Goal: Task Accomplishment & Management: Complete application form

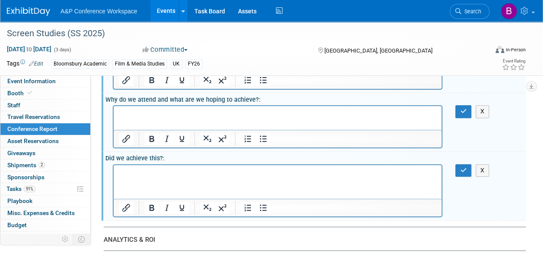
scroll to position [116, 0]
click at [361, 177] on html at bounding box center [278, 171] width 328 height 12
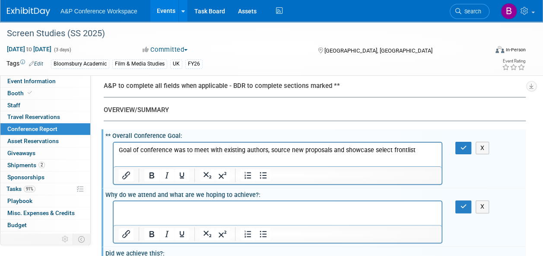
scroll to position [21, 0]
click at [425, 152] on p "Goal of conference was to meet with existing authors, source new proposals and …" at bounding box center [278, 149] width 318 height 9
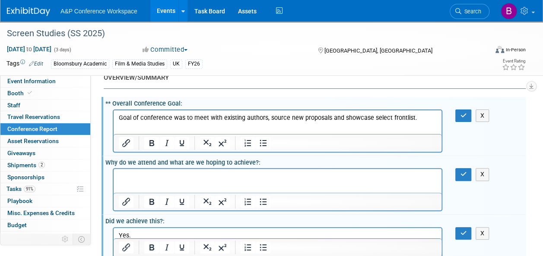
scroll to position [55, 0]
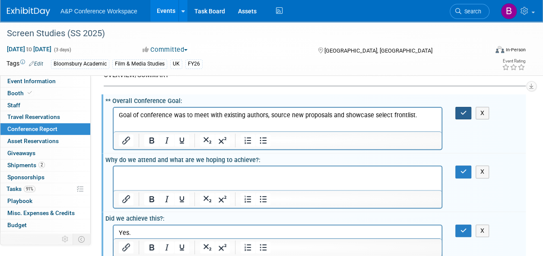
click at [461, 116] on button "button" at bounding box center [463, 113] width 16 height 13
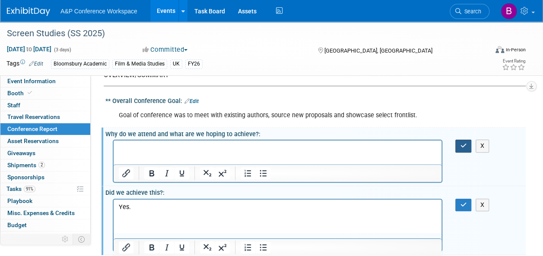
click at [465, 150] on button "button" at bounding box center [463, 146] width 16 height 13
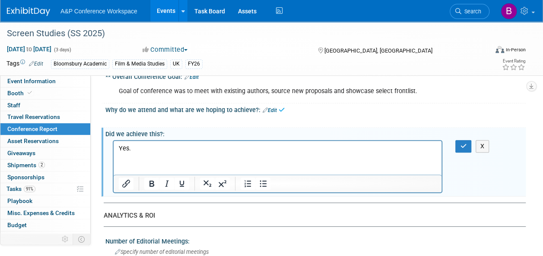
scroll to position [80, 0]
click at [465, 150] on button "button" at bounding box center [463, 145] width 16 height 13
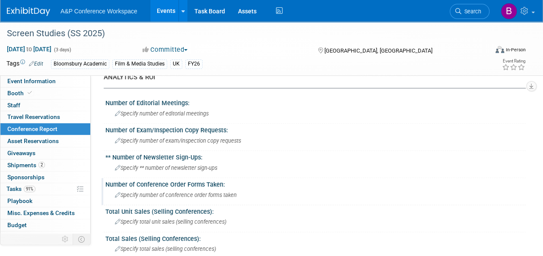
scroll to position [181, 0]
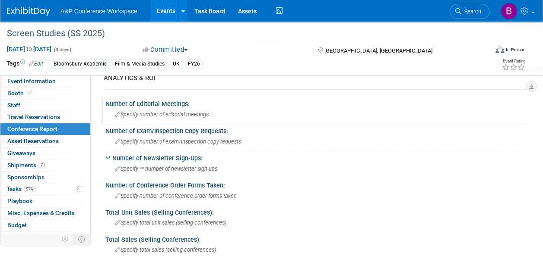
click at [208, 117] on div "Specify number of editorial meetings" at bounding box center [315, 114] width 407 height 13
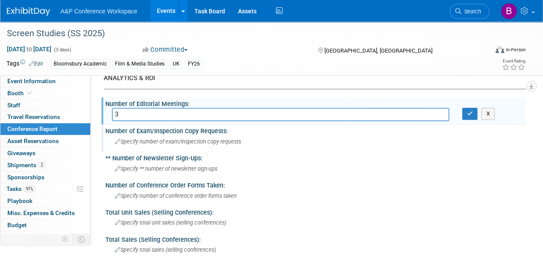
type input "3"
click at [269, 138] on div "Specify number of exam/inspection copy requests" at bounding box center [315, 141] width 407 height 13
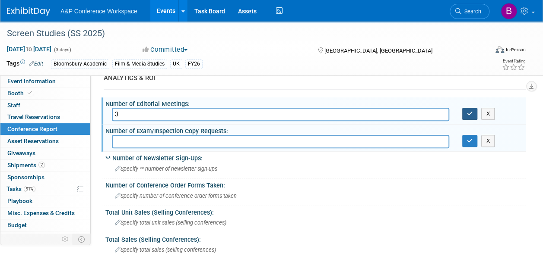
click at [462, 115] on button "button" at bounding box center [470, 114] width 16 height 12
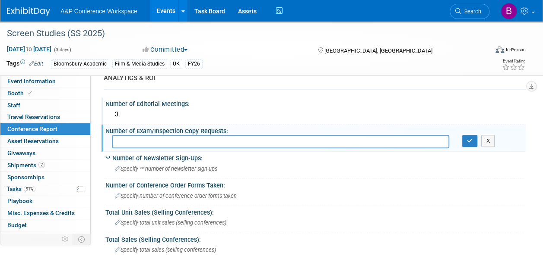
click at [407, 142] on input "text" at bounding box center [280, 141] width 337 height 13
type input "0"
click at [470, 144] on button "button" at bounding box center [470, 141] width 16 height 12
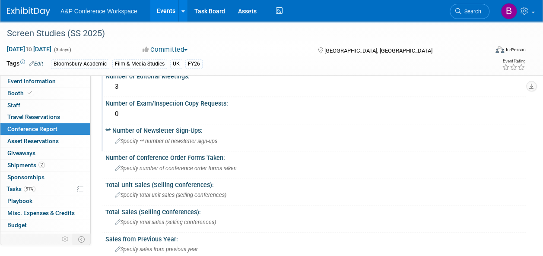
scroll to position [209, 0]
click at [370, 167] on div "Specify number of conference order forms taken" at bounding box center [315, 168] width 407 height 13
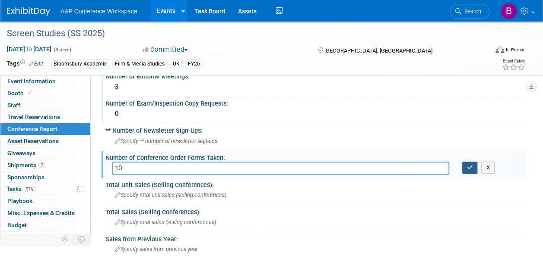
type input "1"
type input "20"
click at [471, 168] on icon "button" at bounding box center [470, 168] width 6 height 6
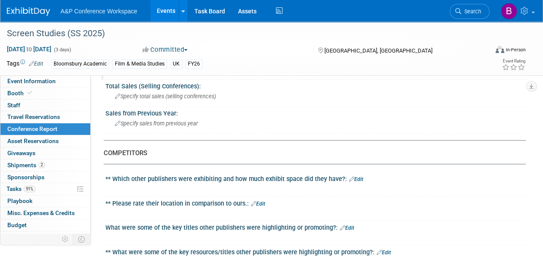
scroll to position [334, 0]
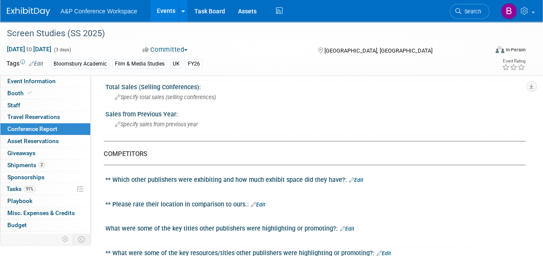
click at [359, 177] on link "Edit" at bounding box center [356, 180] width 14 height 6
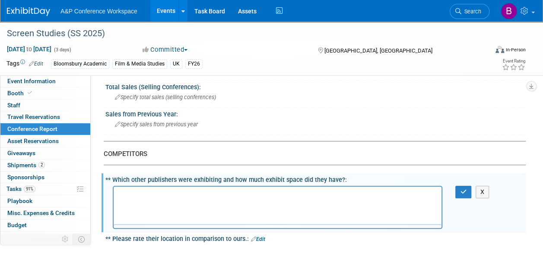
scroll to position [0, 0]
click at [353, 198] on p "Rich Text Area. Press ALT-0 for help." at bounding box center [278, 194] width 318 height 9
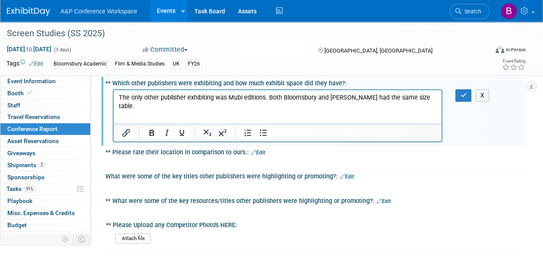
scroll to position [432, 0]
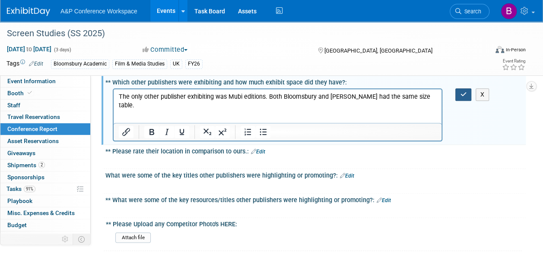
click at [459, 89] on button "button" at bounding box center [463, 95] width 16 height 13
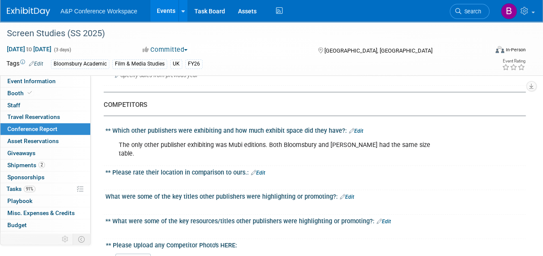
scroll to position [385, 0]
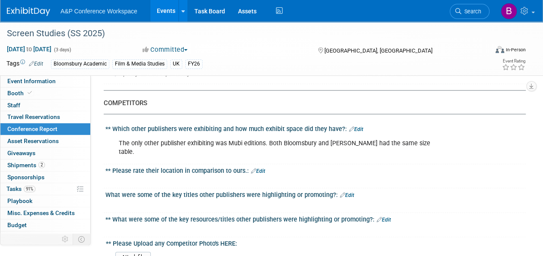
click at [263, 168] on link "Edit" at bounding box center [258, 171] width 14 height 6
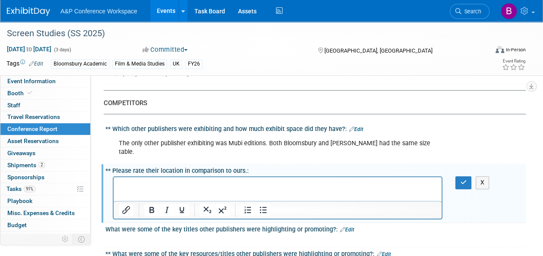
scroll to position [0, 0]
click at [465, 180] on icon "button" at bounding box center [463, 183] width 6 height 6
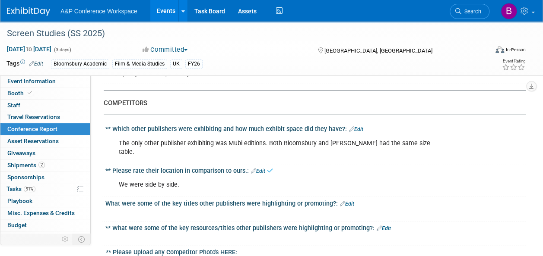
click at [465, 174] on div "We were side by side. X" at bounding box center [315, 184] width 420 height 20
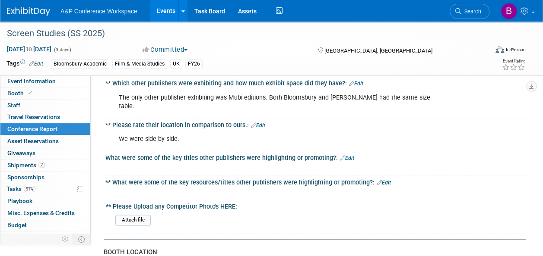
scroll to position [432, 0]
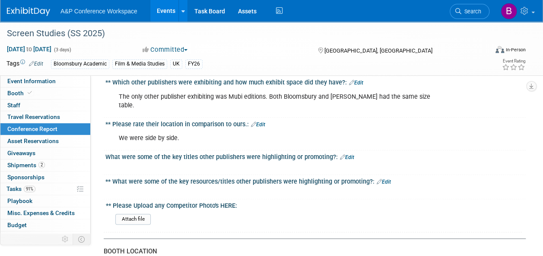
click at [346, 155] on link "Edit" at bounding box center [347, 158] width 14 height 6
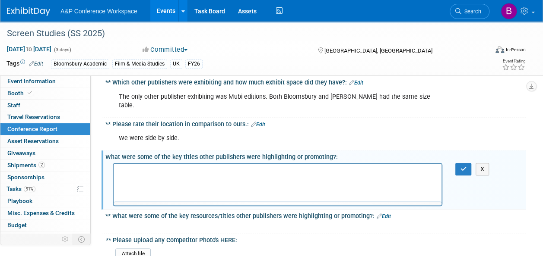
scroll to position [0, 0]
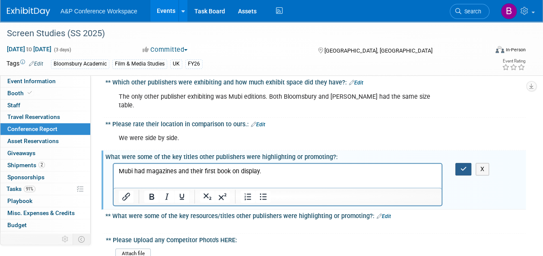
click at [461, 166] on icon "button" at bounding box center [463, 169] width 6 height 6
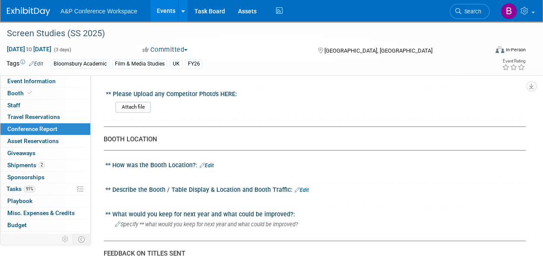
scroll to position [586, 0]
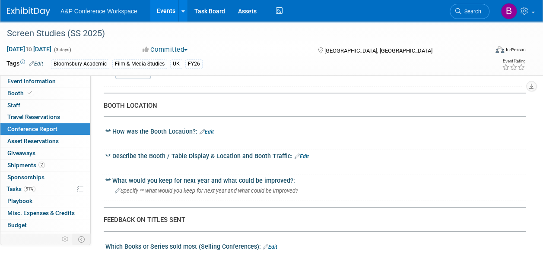
click at [213, 125] on div "** How was the Booth Location?: Edit" at bounding box center [315, 130] width 420 height 11
click at [212, 129] on link "Edit" at bounding box center [206, 132] width 14 height 6
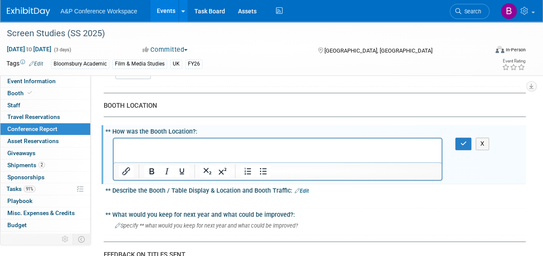
scroll to position [0, 0]
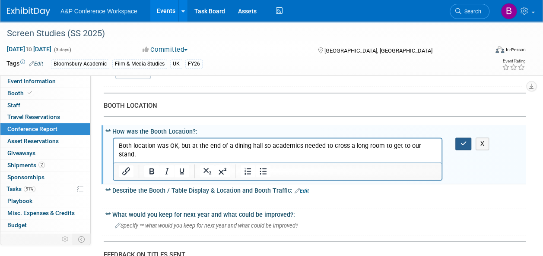
click at [460, 141] on icon "button" at bounding box center [463, 144] width 6 height 6
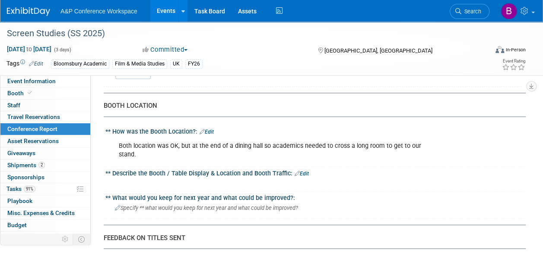
click at [305, 171] on link "Edit" at bounding box center [301, 174] width 14 height 6
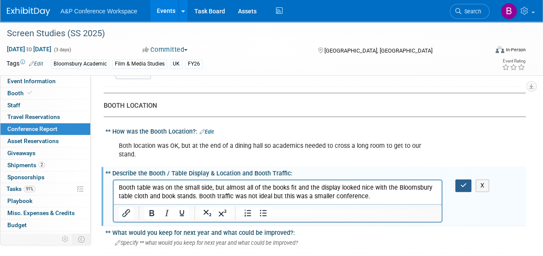
click at [462, 183] on icon "button" at bounding box center [463, 186] width 6 height 6
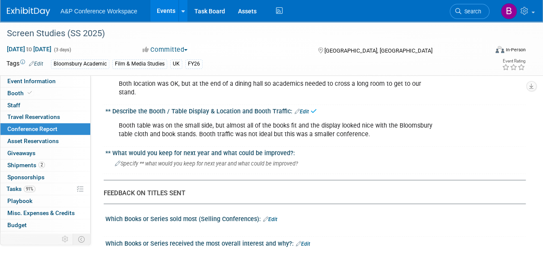
scroll to position [649, 0]
click at [275, 160] on span "Specify ** what would you keep for next year and what could be improved?" at bounding box center [206, 163] width 183 height 6
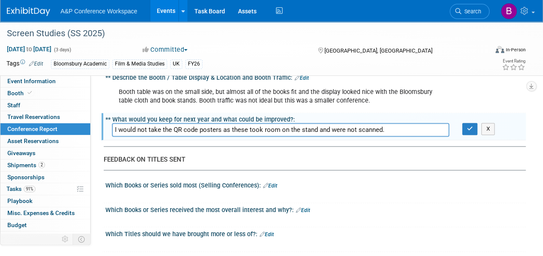
scroll to position [681, 0]
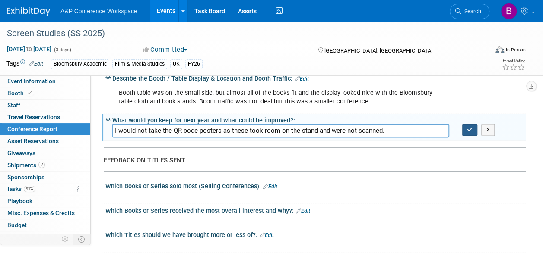
type input "I would not take the QR code posters as these took room on the stand and were n…"
click at [466, 124] on button "button" at bounding box center [470, 130] width 16 height 12
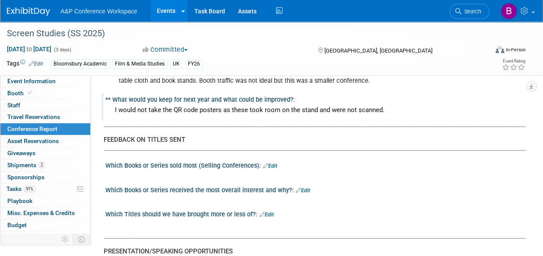
scroll to position [706, 0]
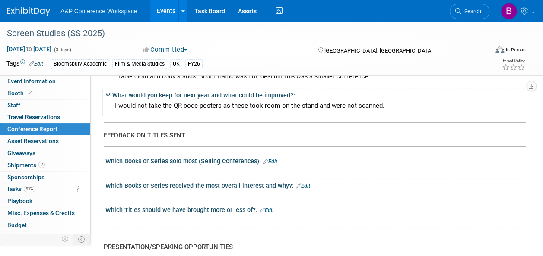
click at [305, 183] on link "Edit" at bounding box center [303, 186] width 14 height 6
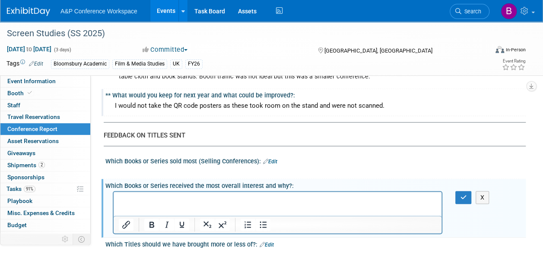
scroll to position [0, 0]
click at [455, 191] on button "button" at bounding box center [463, 197] width 16 height 13
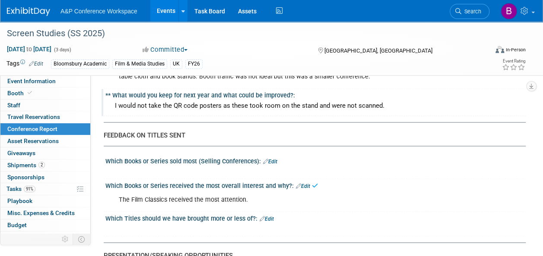
click at [455, 189] on div "The Film Classics received the most attention. X" at bounding box center [315, 199] width 420 height 20
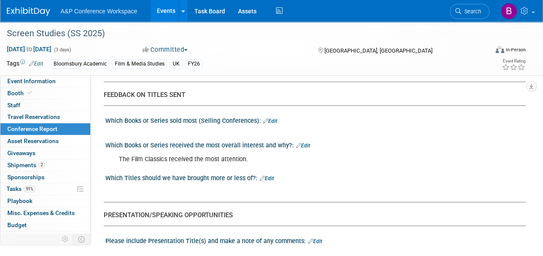
scroll to position [746, 0]
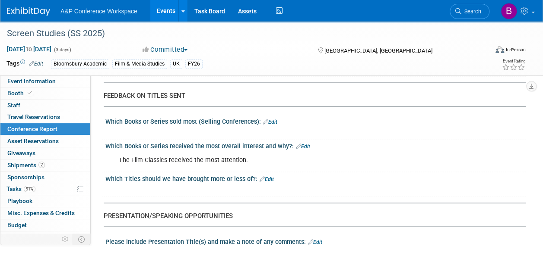
click at [270, 176] on link "Edit" at bounding box center [266, 179] width 14 height 6
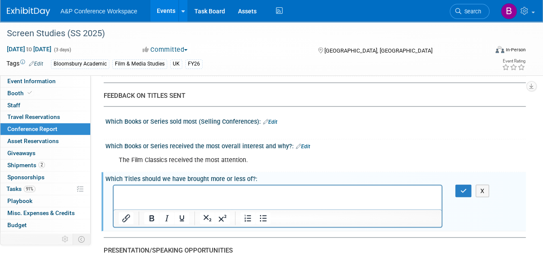
scroll to position [0, 0]
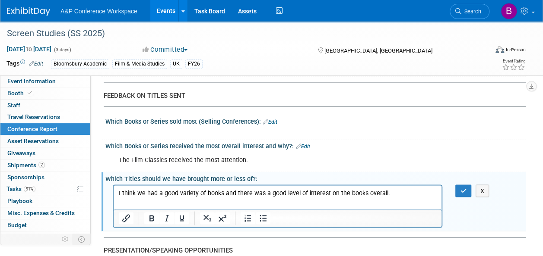
click at [455, 185] on div "X" at bounding box center [466, 191] width 34 height 13
click at [465, 188] on icon "button" at bounding box center [463, 191] width 6 height 6
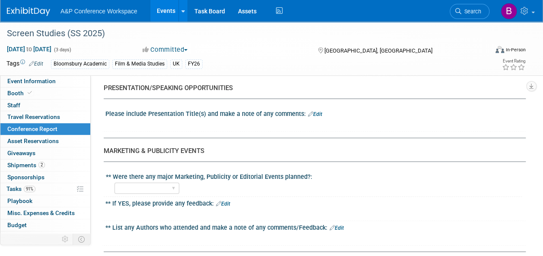
scroll to position [883, 0]
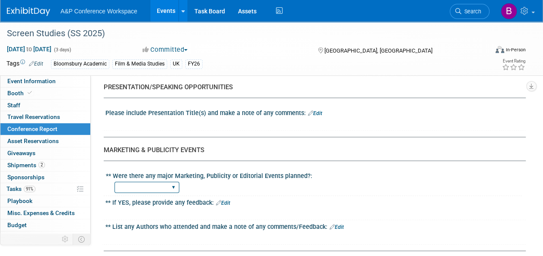
click at [163, 182] on select "YES NO" at bounding box center [146, 188] width 65 height 12
select select "NO"
click at [114, 182] on select "YES NO" at bounding box center [146, 188] width 65 height 12
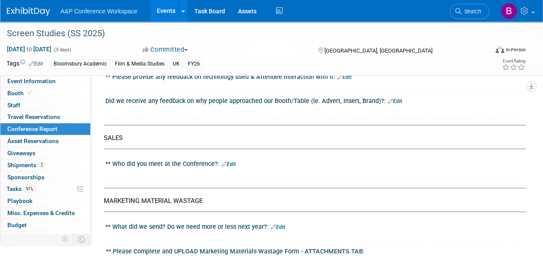
scroll to position [1372, 0]
click at [236, 158] on div "** Who did you meet at the Conference?: Edit" at bounding box center [315, 163] width 420 height 11
click at [236, 161] on link "Edit" at bounding box center [229, 164] width 14 height 6
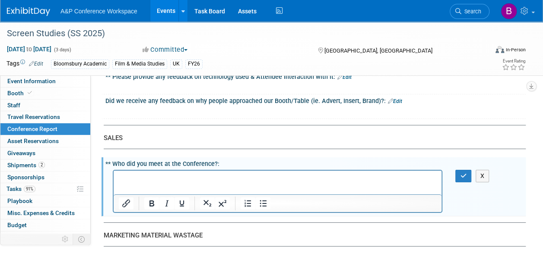
scroll to position [0, 0]
click at [110, 158] on div "** Who did you meet at the Conference?: Edit" at bounding box center [315, 163] width 420 height 11
click at [485, 170] on button "X" at bounding box center [482, 176] width 14 height 13
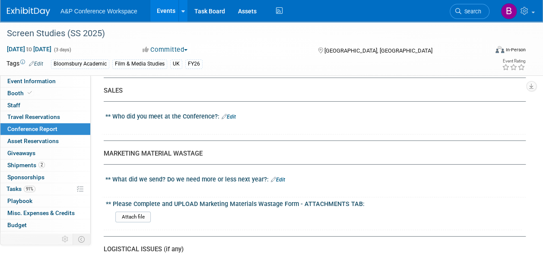
scroll to position [1421, 0]
click at [282, 176] on link "Edit" at bounding box center [278, 179] width 14 height 6
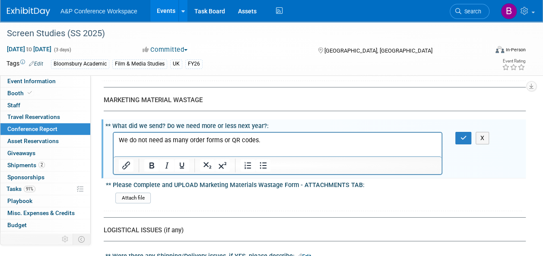
scroll to position [1474, 0]
click at [460, 135] on icon "button" at bounding box center [463, 138] width 6 height 6
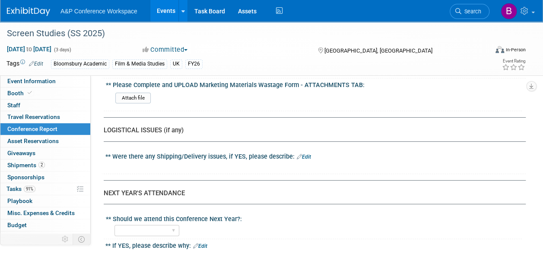
scroll to position [1548, 0]
click at [308, 154] on link "Edit" at bounding box center [304, 157] width 14 height 6
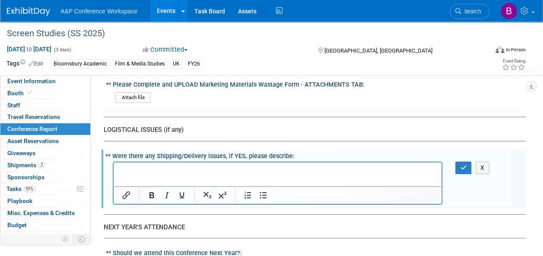
scroll to position [0, 0]
click at [462, 165] on icon "button" at bounding box center [463, 168] width 6 height 6
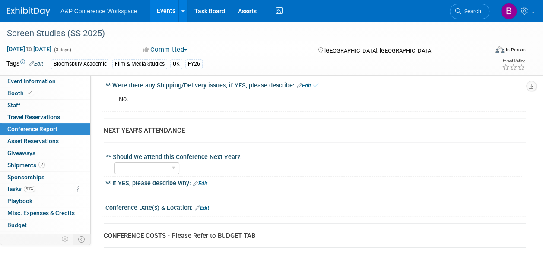
scroll to position [1619, 0]
click at [165, 162] on select "YES NO" at bounding box center [146, 168] width 65 height 12
select select "YES"
click at [114, 162] on select "YES NO" at bounding box center [146, 168] width 65 height 12
click at [201, 180] on link "Edit" at bounding box center [200, 183] width 14 height 6
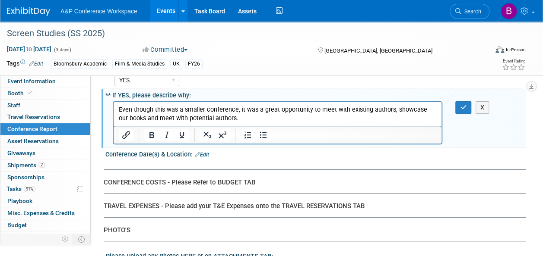
scroll to position [1706, 0]
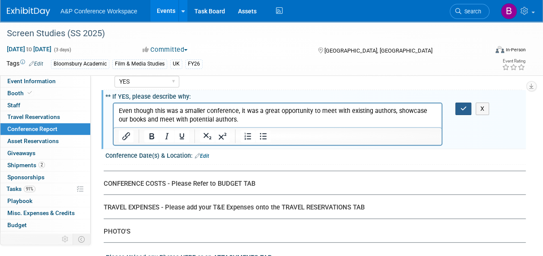
click at [463, 106] on icon "button" at bounding box center [463, 109] width 6 height 6
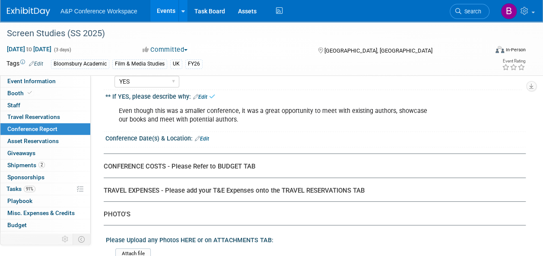
click at [253, 162] on div "CONFERENCE COSTS - Please Refer to BUDGET TAB" at bounding box center [311, 166] width 415 height 9
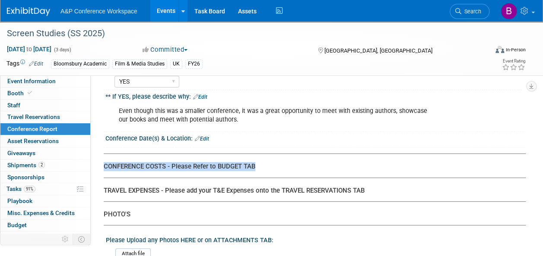
click at [253, 162] on div "CONFERENCE COSTS - Please Refer to BUDGET TAB" at bounding box center [311, 166] width 415 height 9
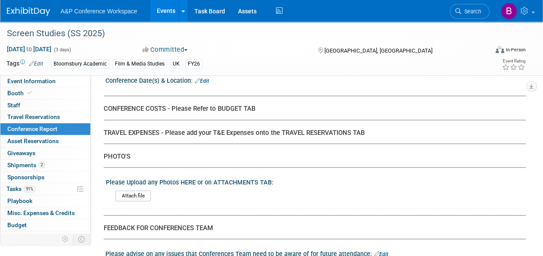
scroll to position [1772, 0]
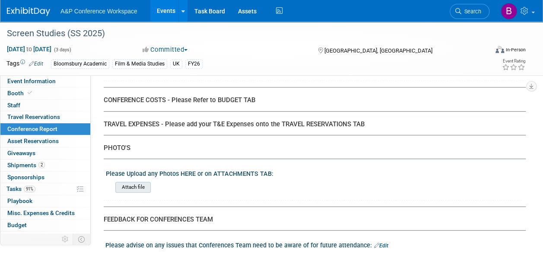
click at [130, 183] on input "file" at bounding box center [91, 188] width 117 height 10
click at [132, 183] on input "file" at bounding box center [91, 188] width 117 height 10
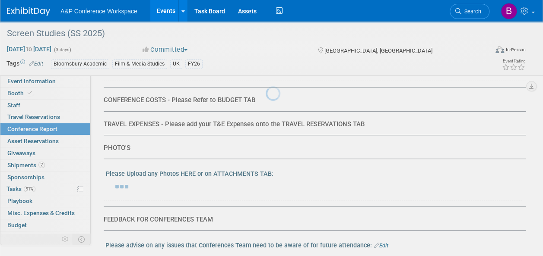
scroll to position [1765, 0]
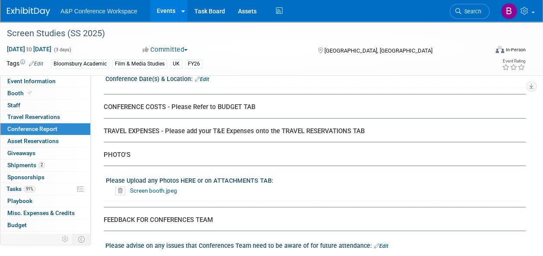
click at [158, 187] on link "Screen booth.jpeg" at bounding box center [153, 190] width 47 height 7
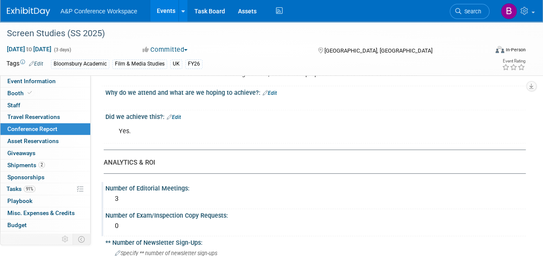
scroll to position [0, 0]
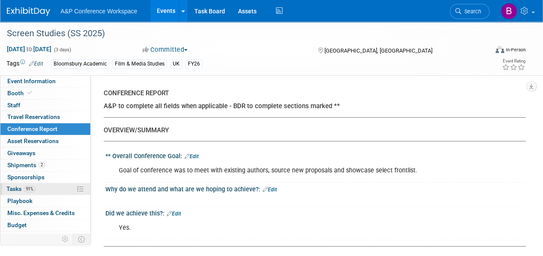
click at [60, 187] on link "91% Tasks 91%" at bounding box center [45, 190] width 90 height 12
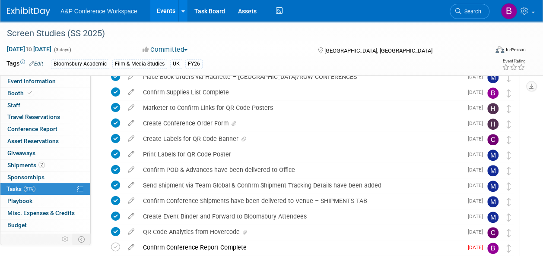
scroll to position [250, 0]
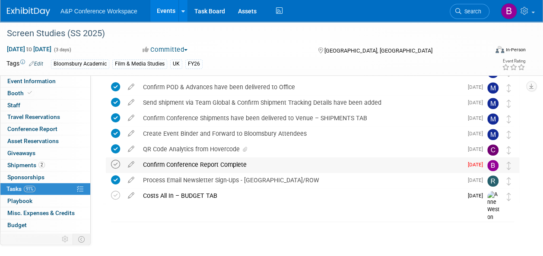
click at [117, 164] on icon at bounding box center [115, 164] width 9 height 9
